Goal: Task Accomplishment & Management: Manage account settings

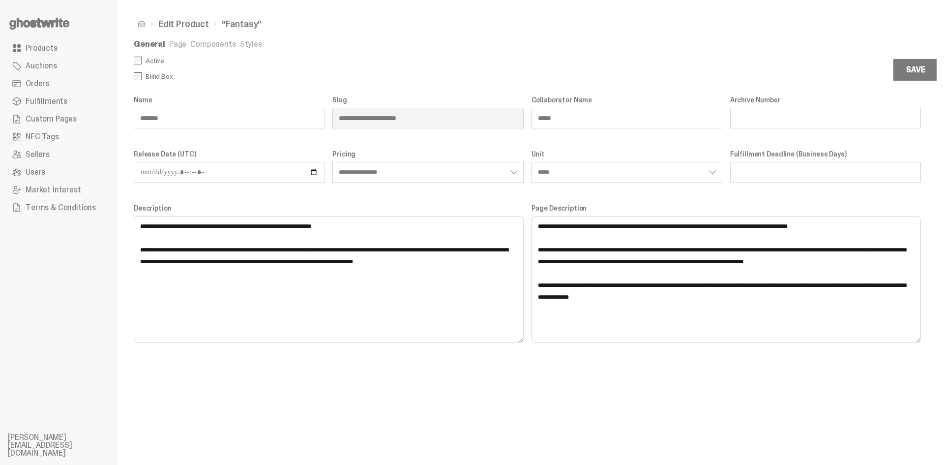
click at [243, 42] on link "Styles" at bounding box center [251, 44] width 22 height 10
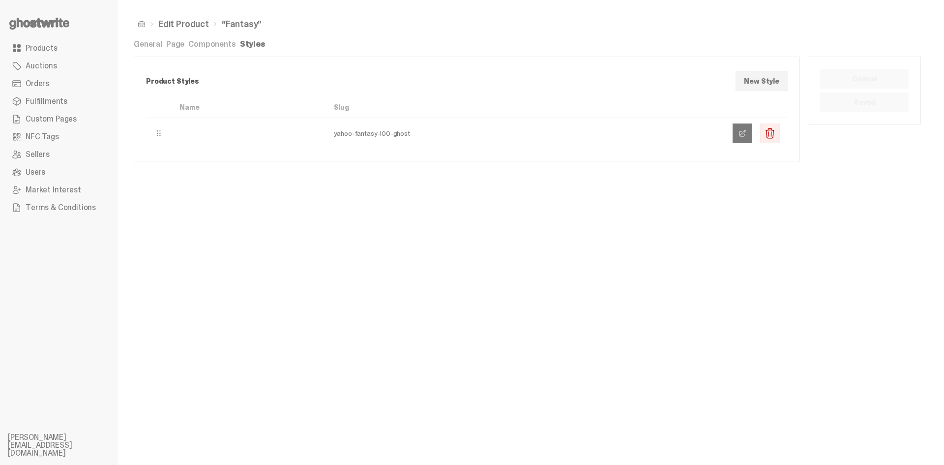
click at [742, 138] on link at bounding box center [743, 133] width 20 height 20
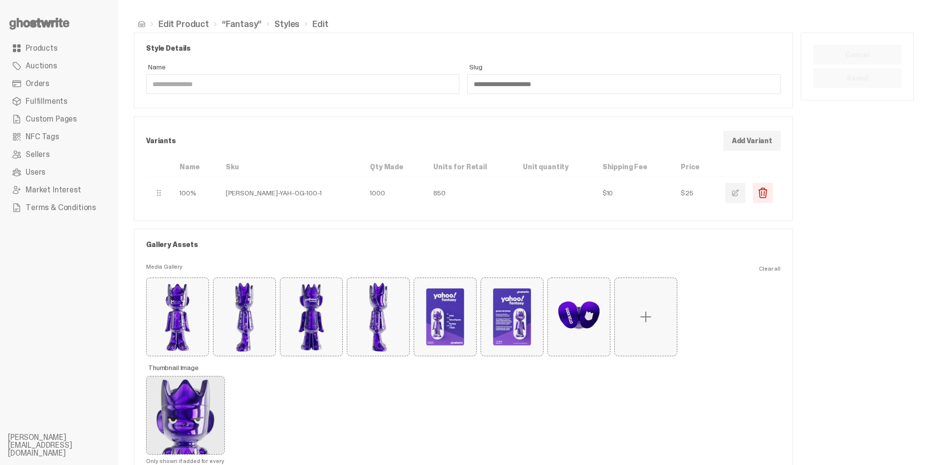
click at [181, 27] on link "Edit Product" at bounding box center [183, 24] width 51 height 9
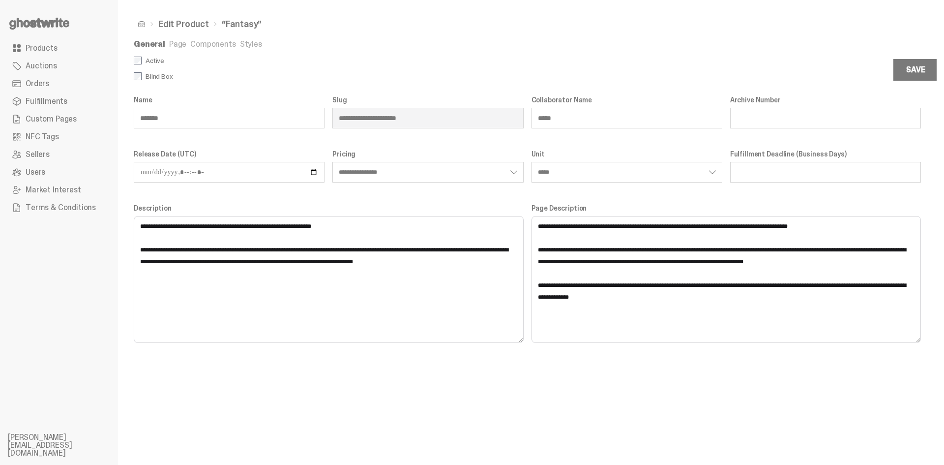
click at [176, 45] on link "Page" at bounding box center [177, 44] width 17 height 10
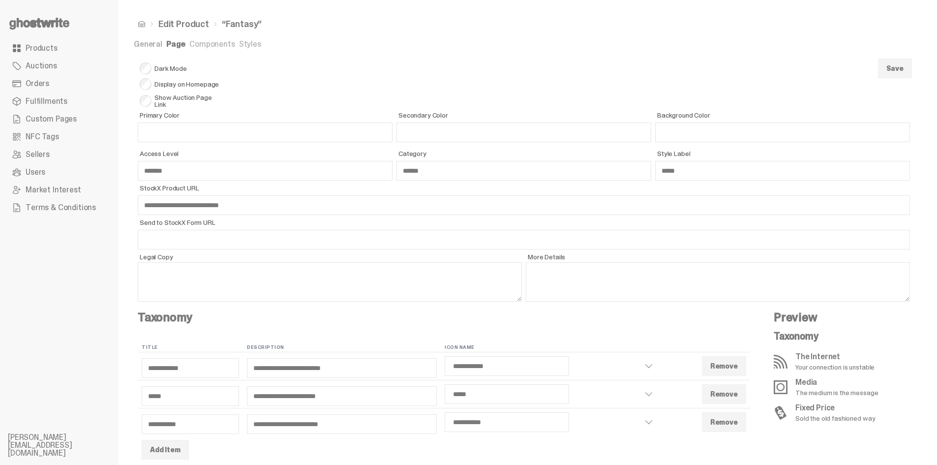
click at [212, 49] on link "Components" at bounding box center [211, 44] width 45 height 10
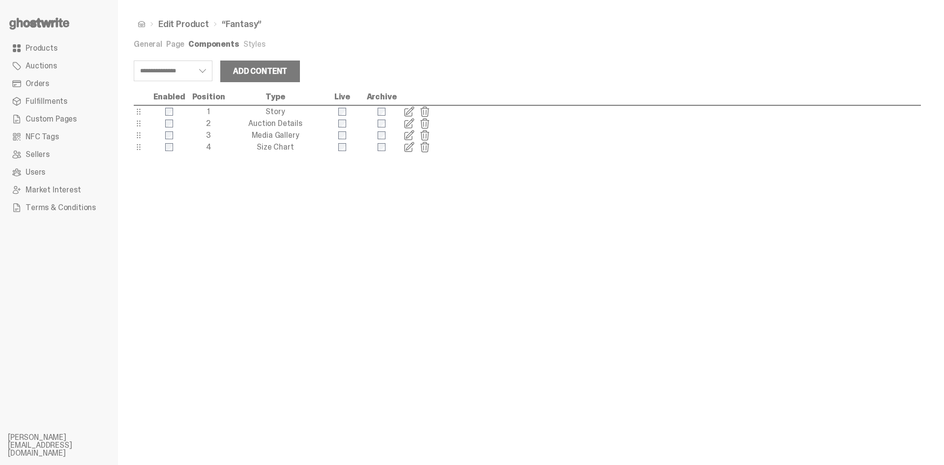
click at [411, 137] on span at bounding box center [409, 135] width 12 height 12
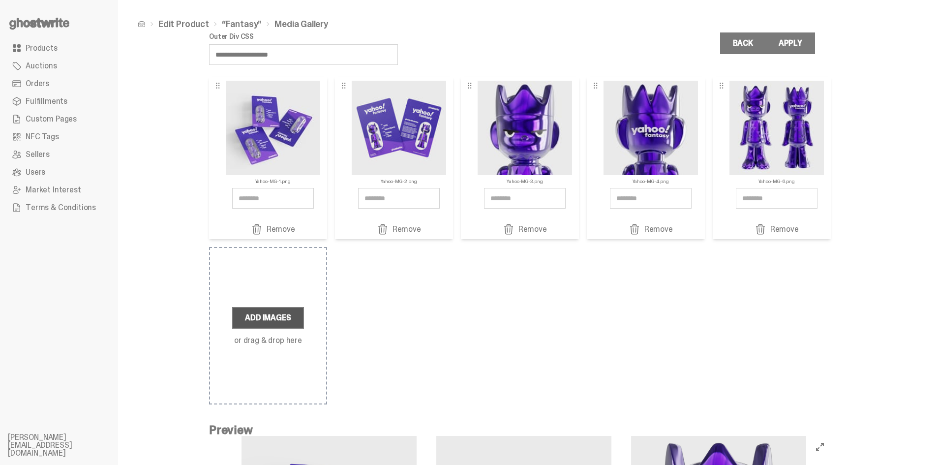
click at [270, 316] on label "Add Images" at bounding box center [267, 318] width 71 height 22
click at [0, 0] on input "Add Images or drag & drop here" at bounding box center [0, 0] width 0 height 0
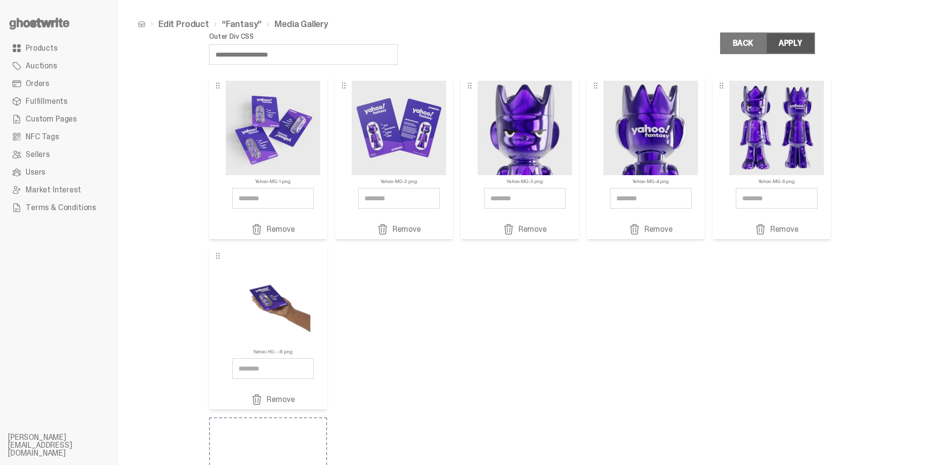
click at [795, 46] on div "Apply" at bounding box center [791, 43] width 24 height 8
click at [750, 48] on link "Back" at bounding box center [743, 43] width 46 height 22
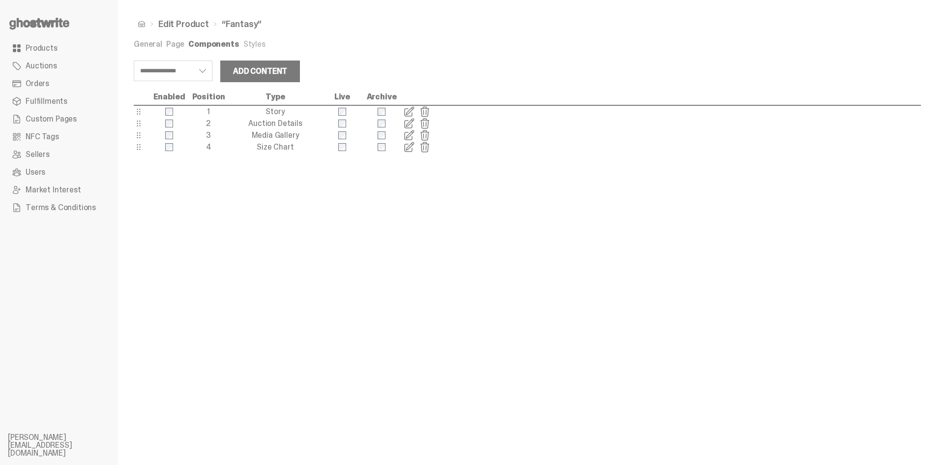
click at [183, 40] on ul "General Page Components Styles" at bounding box center [528, 45] width 788 height 10
click at [181, 43] on link "Page" at bounding box center [175, 44] width 18 height 10
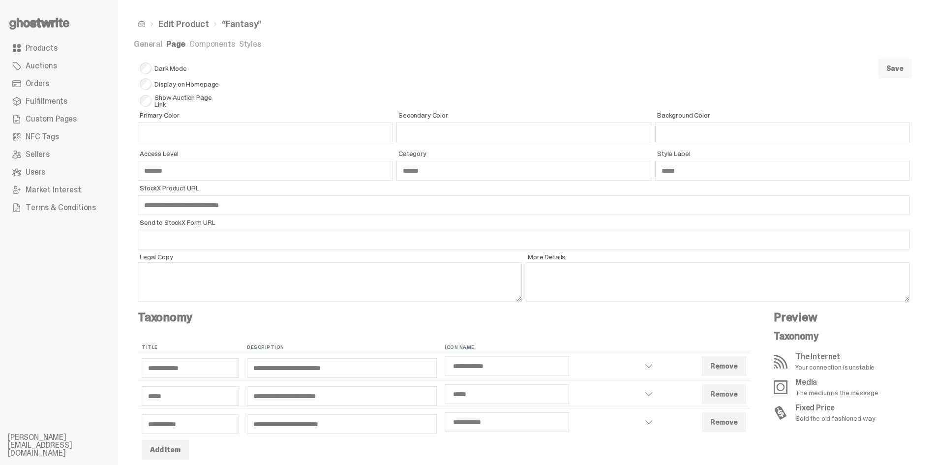
click at [896, 72] on button "Save" at bounding box center [895, 69] width 34 height 20
select select "**********"
select select "*****"
select select "**********"
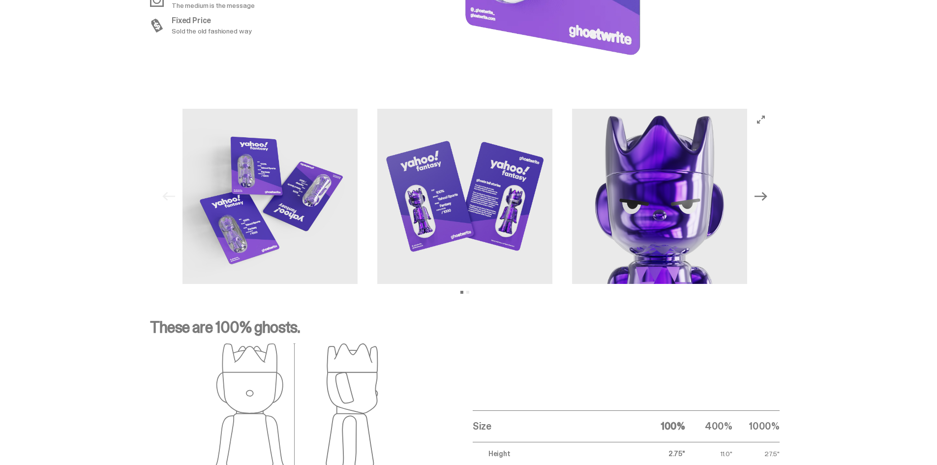
scroll to position [935, 0]
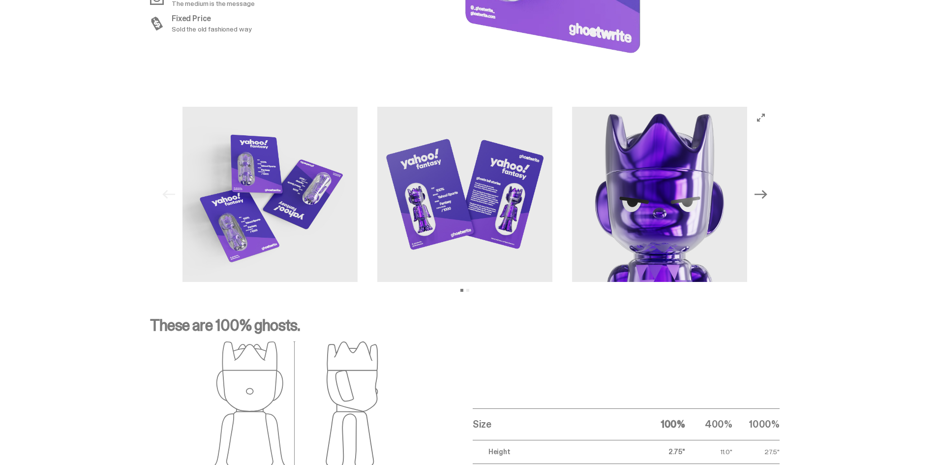
click at [762, 195] on icon "Next" at bounding box center [761, 194] width 13 height 9
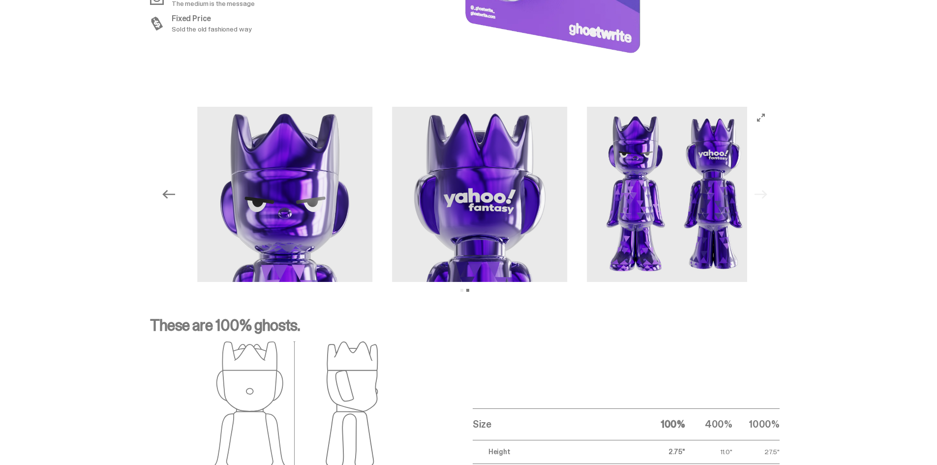
click at [762, 195] on div "Previous Next View slide 1 View slide 2" at bounding box center [465, 194] width 614 height 175
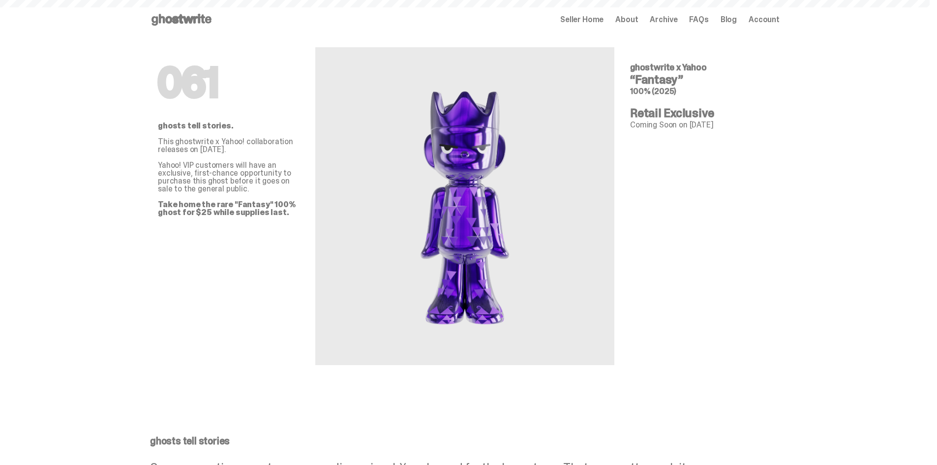
scroll to position [935, 0]
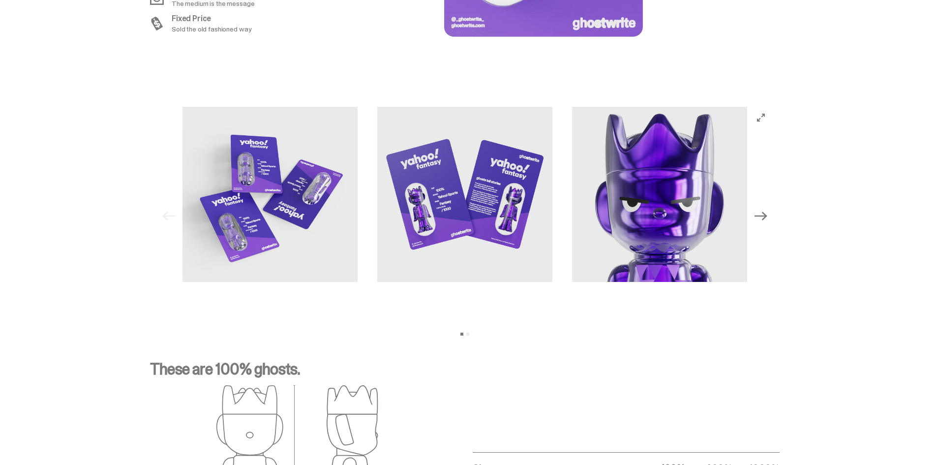
click at [763, 219] on icon "Next" at bounding box center [761, 216] width 13 height 13
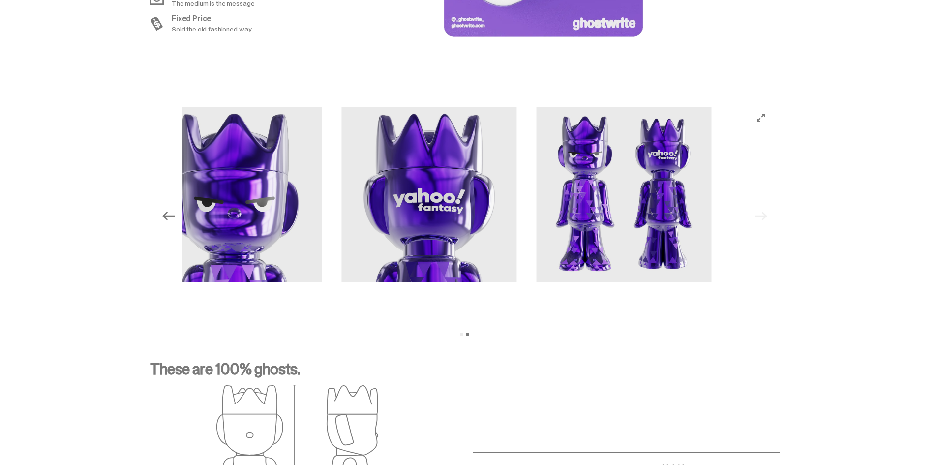
click at [763, 218] on div "Previous Next View slide 1 View slide 2" at bounding box center [465, 216] width 614 height 219
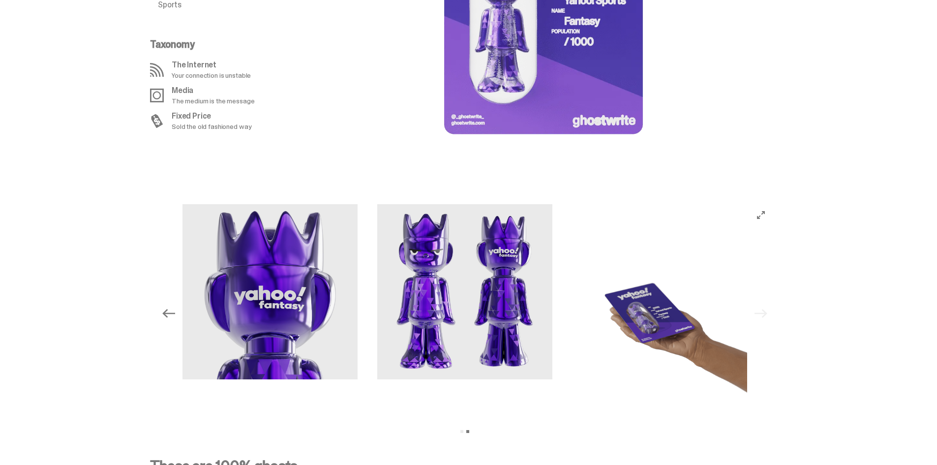
scroll to position [836, 0]
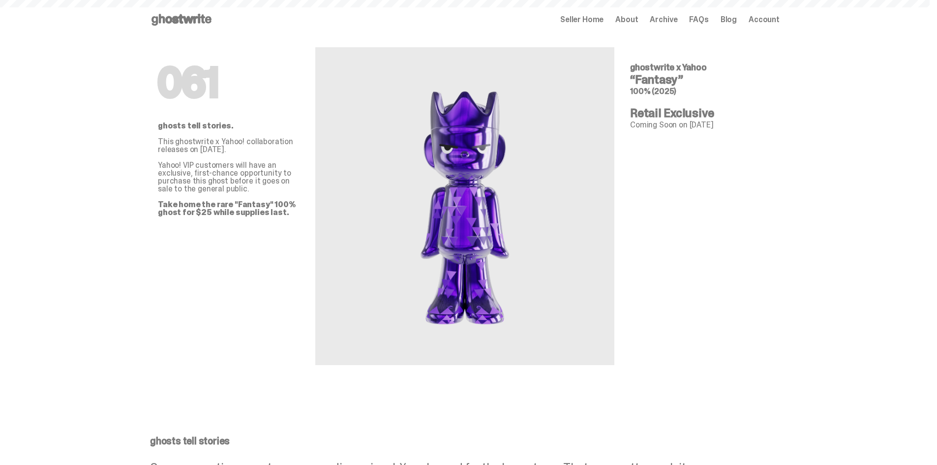
scroll to position [836, 0]
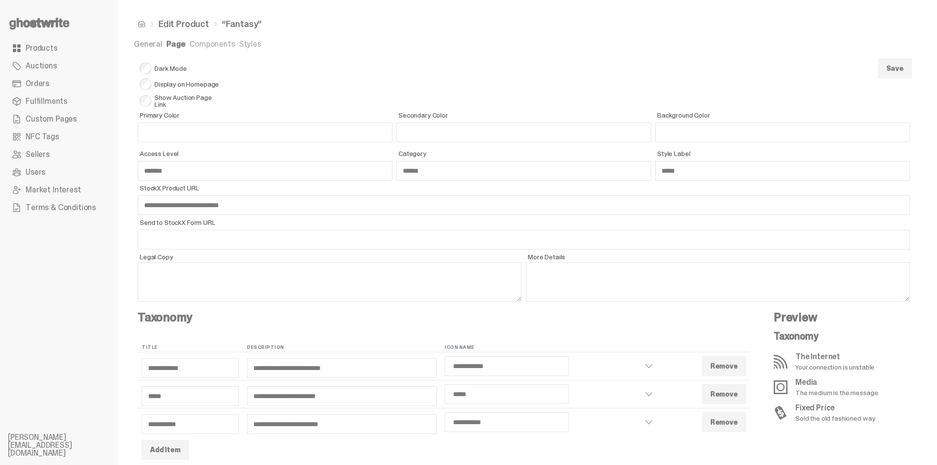
click at [53, 47] on span "Products" at bounding box center [42, 48] width 32 height 8
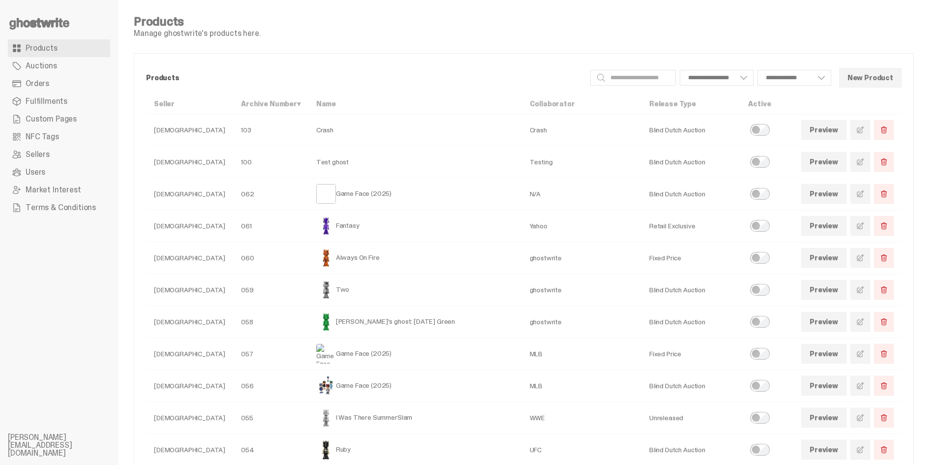
click at [33, 24] on use at bounding box center [39, 24] width 60 height 12
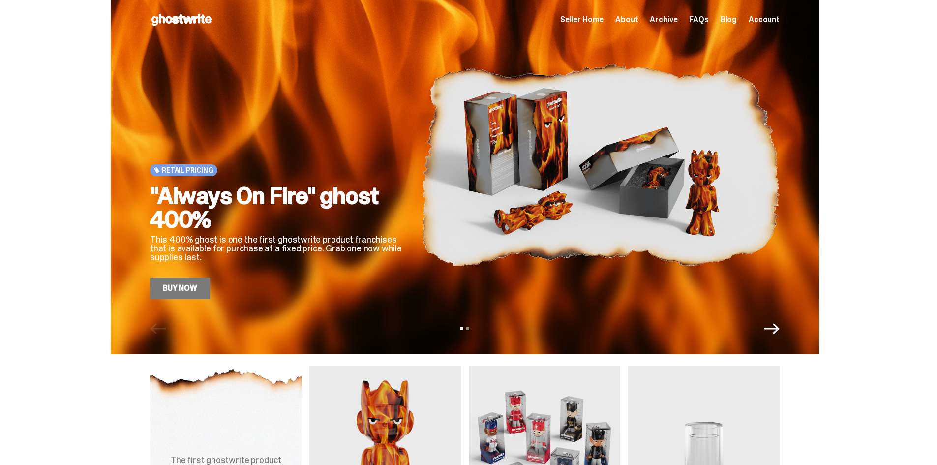
click at [780, 330] on icon "Next" at bounding box center [772, 328] width 16 height 11
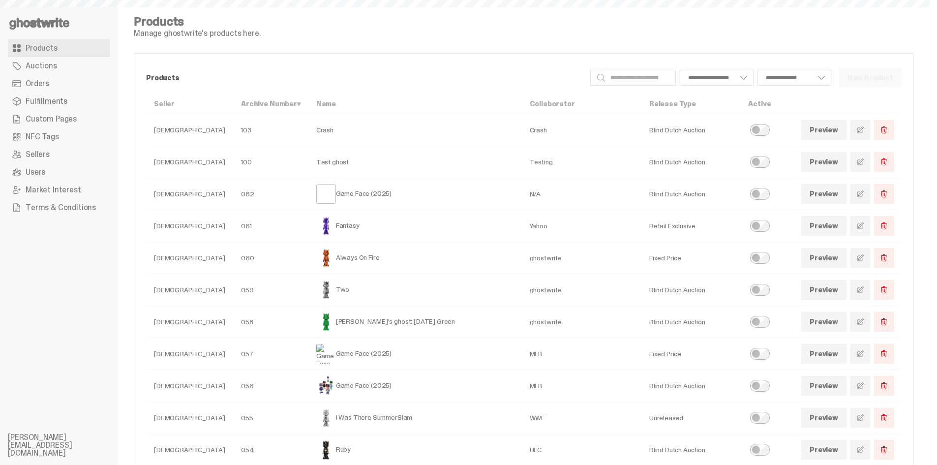
select select
click at [864, 290] on span at bounding box center [860, 290] width 8 height 8
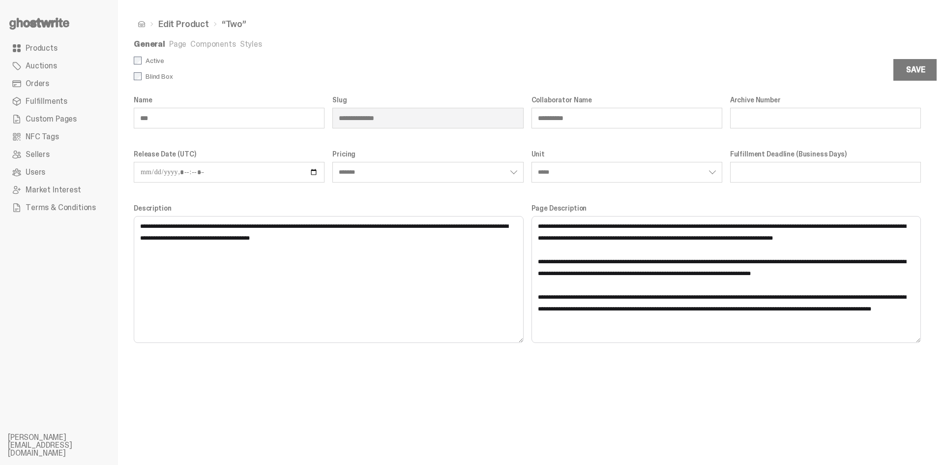
click at [177, 42] on link "Page" at bounding box center [177, 44] width 17 height 10
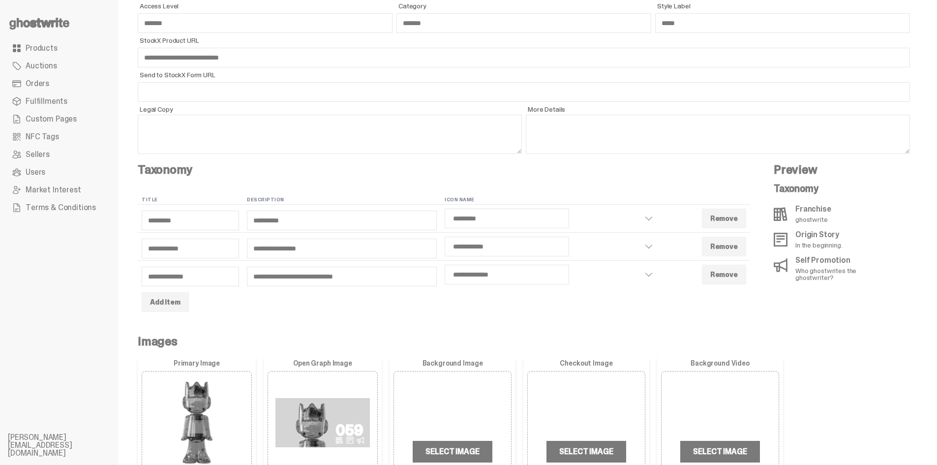
scroll to position [197, 0]
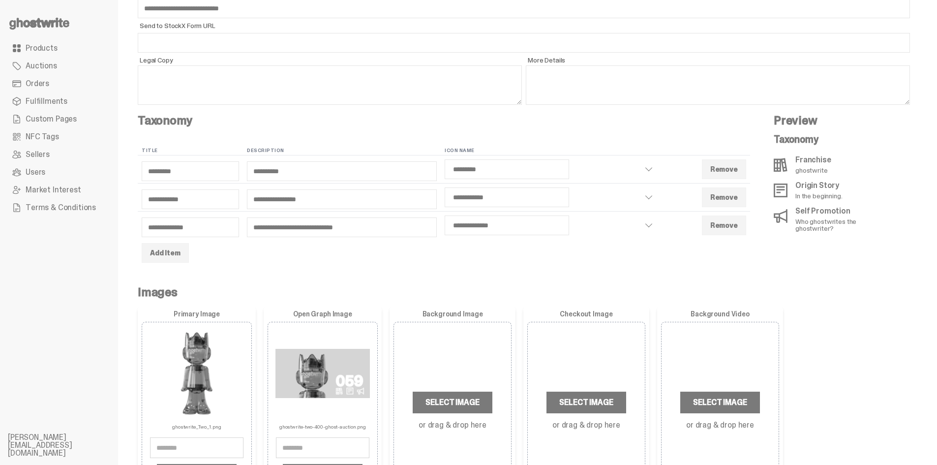
select select "*********"
select select "**********"
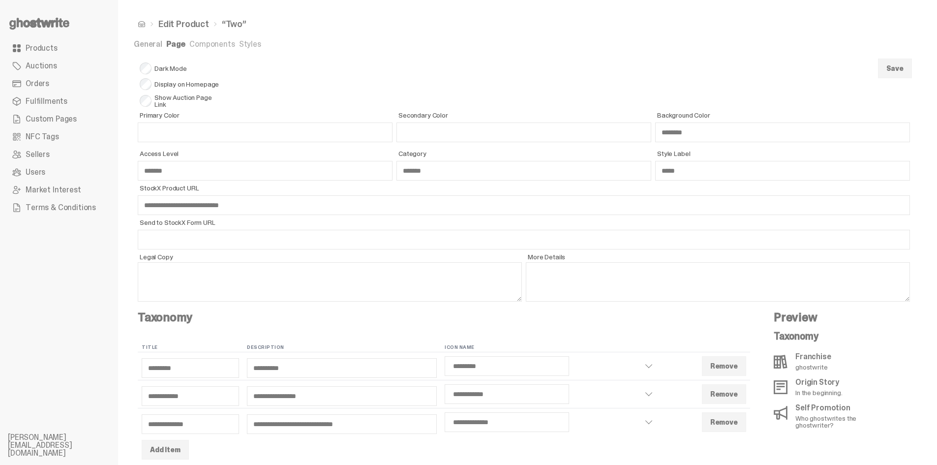
click at [53, 46] on span "Products" at bounding box center [42, 48] width 32 height 8
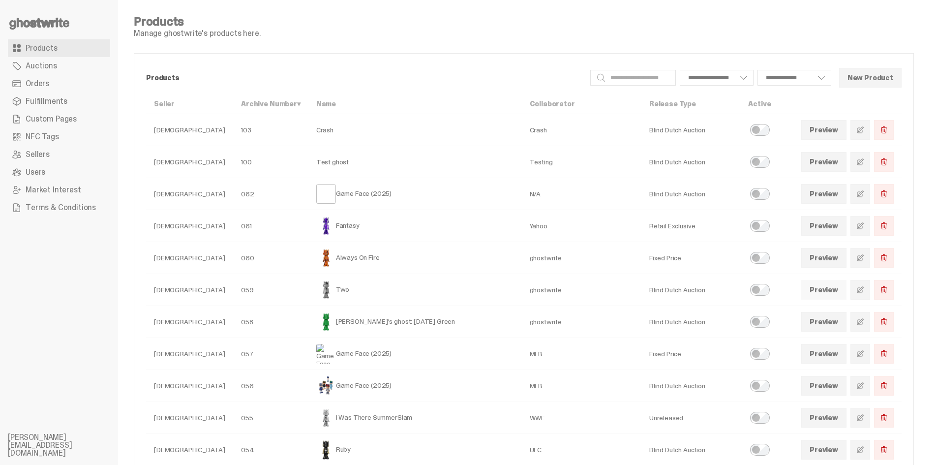
click at [840, 295] on link "Preview" at bounding box center [823, 290] width 45 height 20
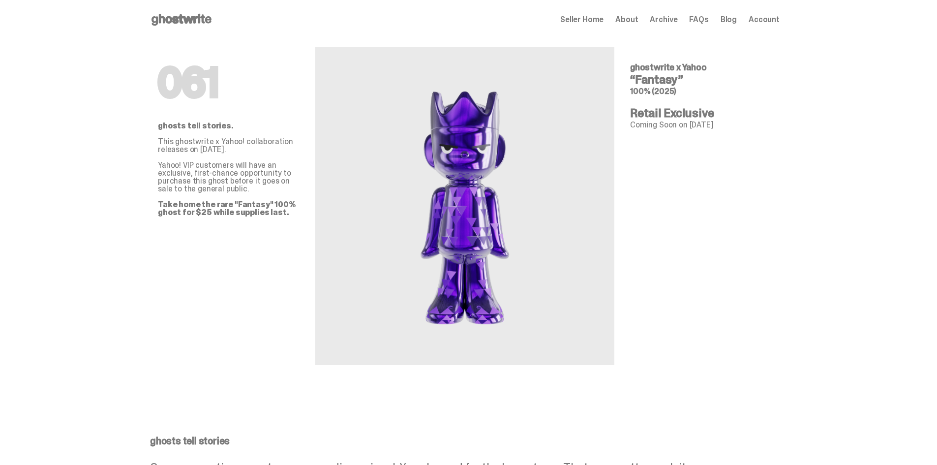
click at [169, 16] on icon at bounding box center [181, 20] width 63 height 16
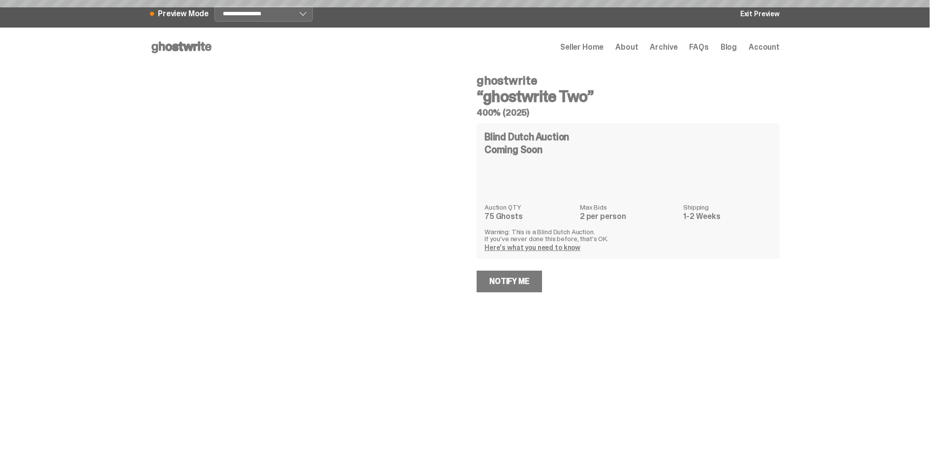
select select "********"
